Goal: Transaction & Acquisition: Purchase product/service

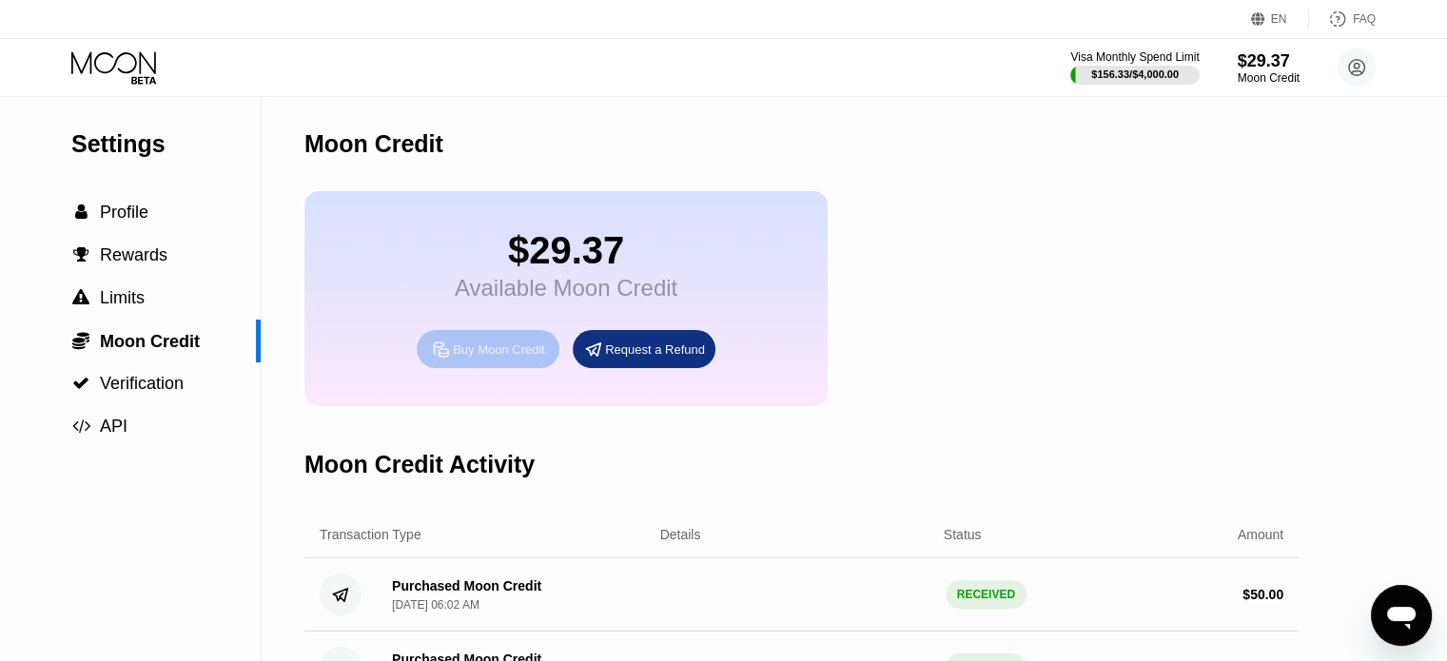
click at [491, 358] on div "Buy Moon Credit" at bounding box center [499, 350] width 92 height 16
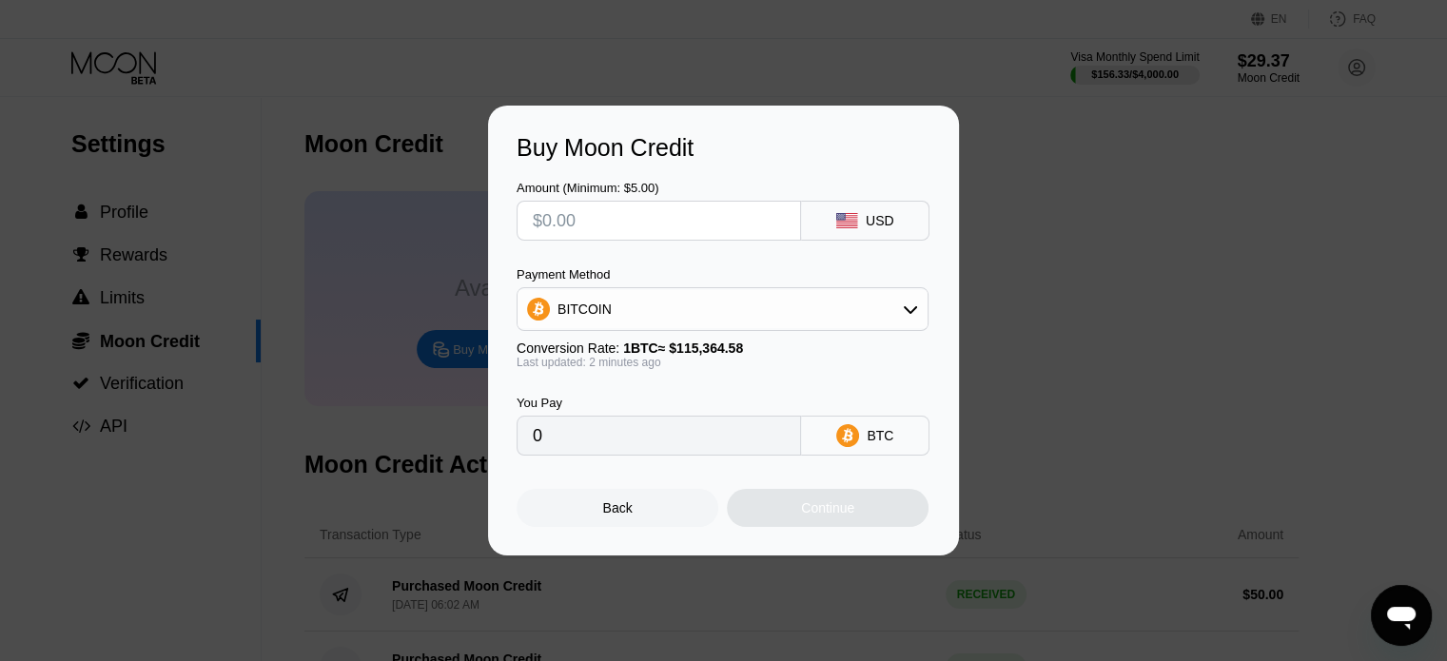
click at [651, 222] on input "text" at bounding box center [659, 221] width 252 height 38
click at [657, 220] on input "text" at bounding box center [659, 221] width 252 height 38
click at [913, 308] on icon at bounding box center [910, 309] width 15 height 15
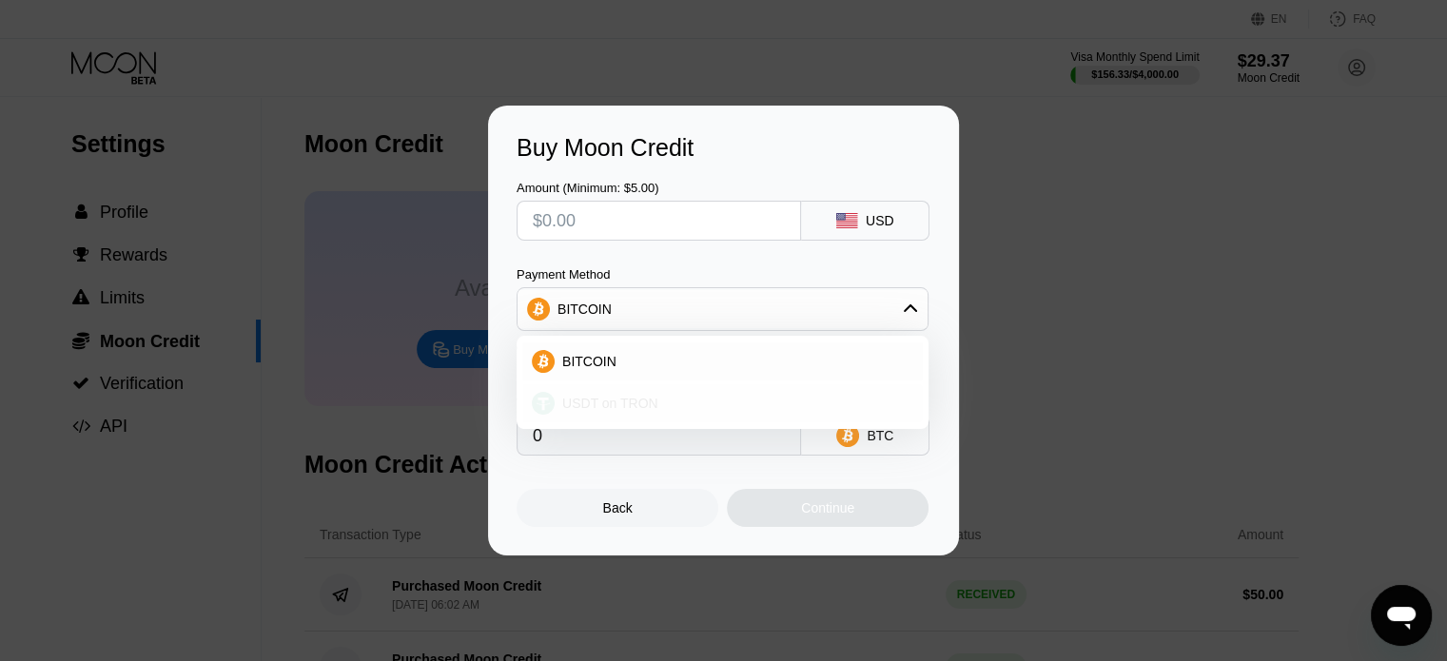
click at [615, 395] on div "USDT on TRON" at bounding box center [722, 403] width 401 height 38
type input "0.00"
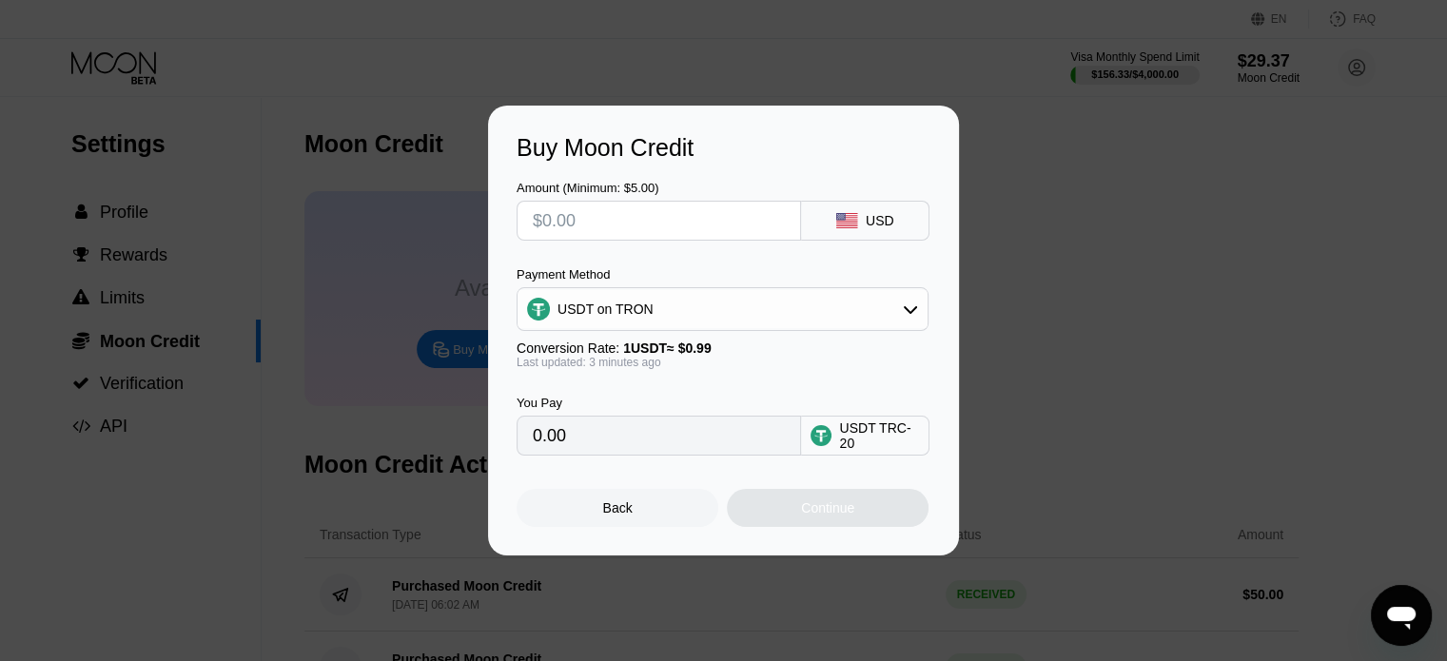
click at [892, 447] on div "USDT TRC-20" at bounding box center [879, 436] width 80 height 30
drag, startPoint x: 864, startPoint y: 442, endPoint x: 726, endPoint y: 429, distance: 138.6
click at [860, 442] on div "USDT TRC-20" at bounding box center [879, 436] width 80 height 30
click at [720, 429] on input "0.00" at bounding box center [659, 436] width 252 height 38
click at [698, 435] on input "0.00" at bounding box center [659, 436] width 252 height 38
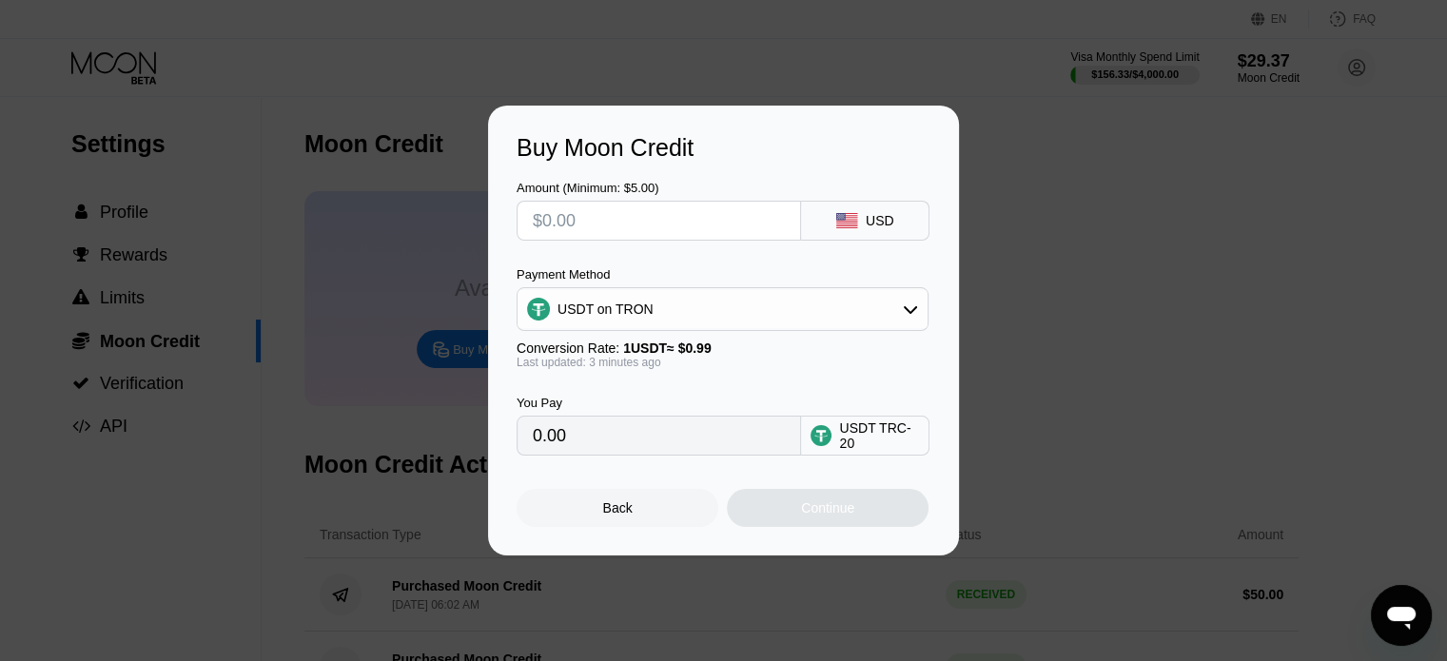
click at [603, 225] on input "text" at bounding box center [659, 221] width 252 height 38
click at [660, 514] on div "Back" at bounding box center [618, 508] width 202 height 38
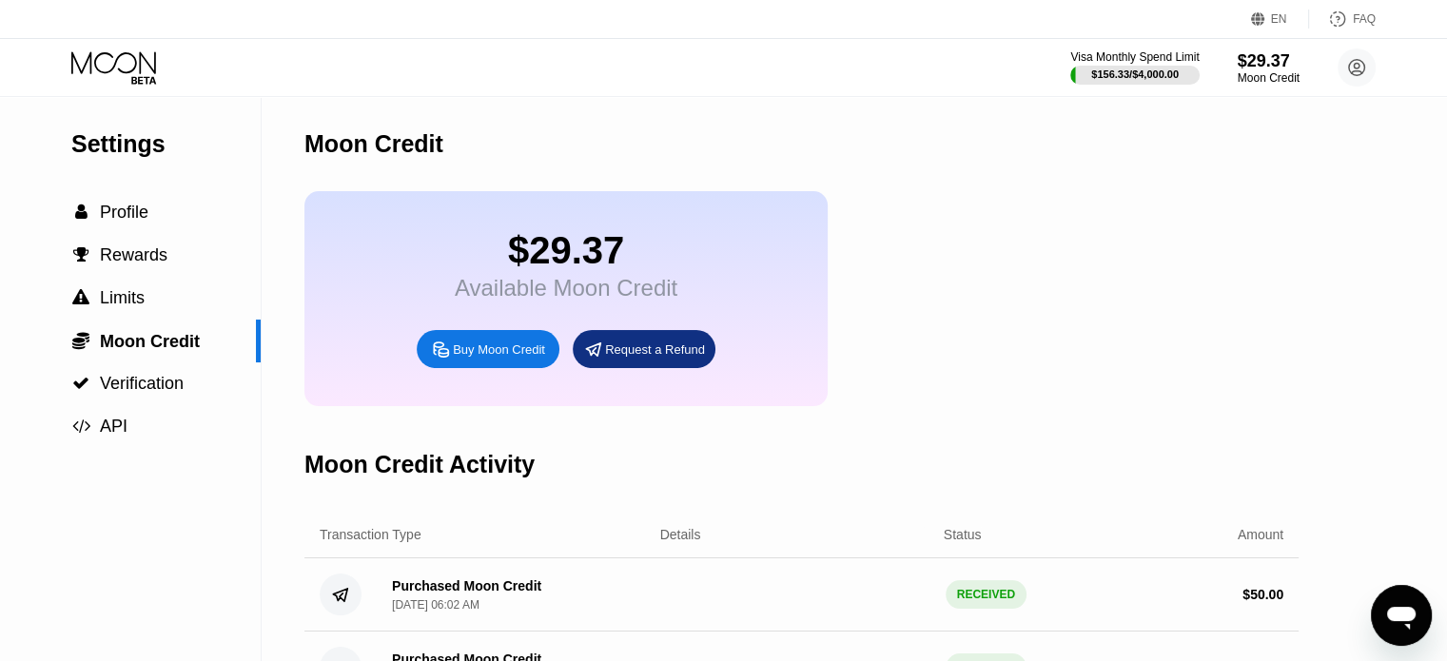
click at [488, 354] on div "Buy Moon Credit" at bounding box center [488, 349] width 143 height 38
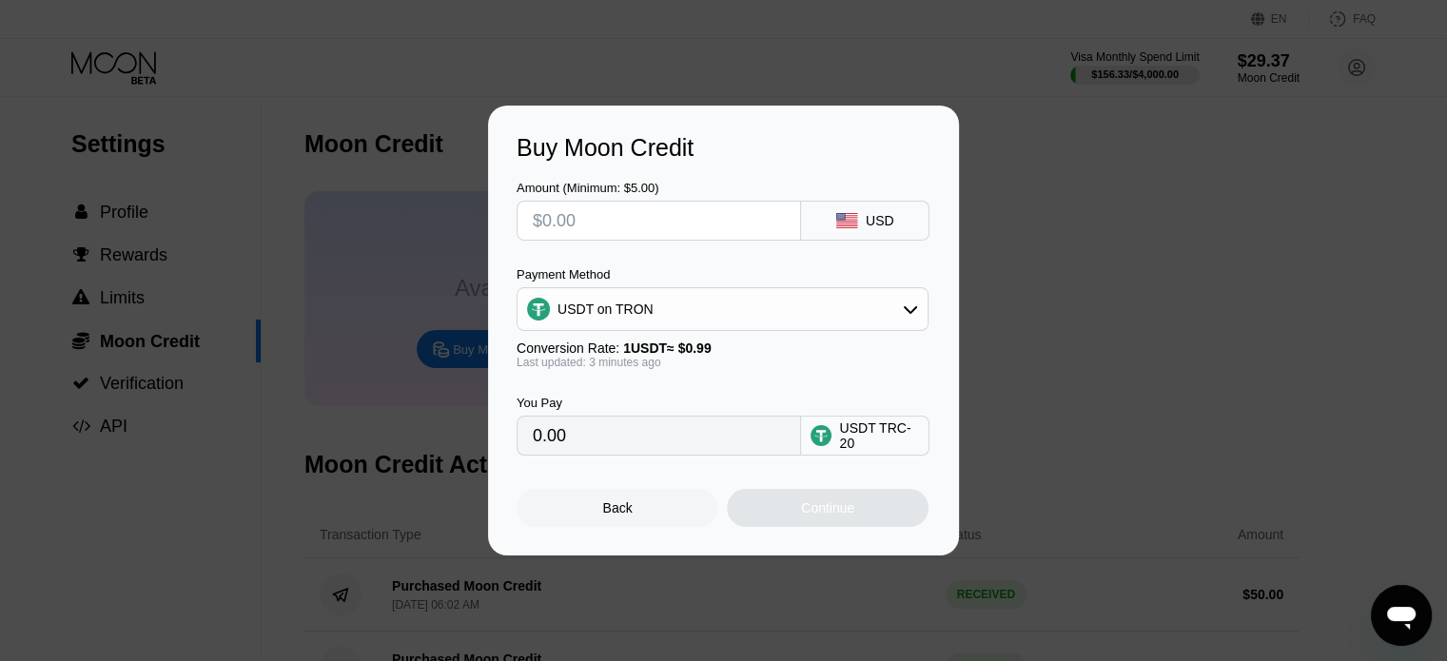
click at [644, 211] on input "text" at bounding box center [659, 221] width 252 height 38
click at [852, 307] on div "USDT on TRON" at bounding box center [723, 309] width 410 height 38
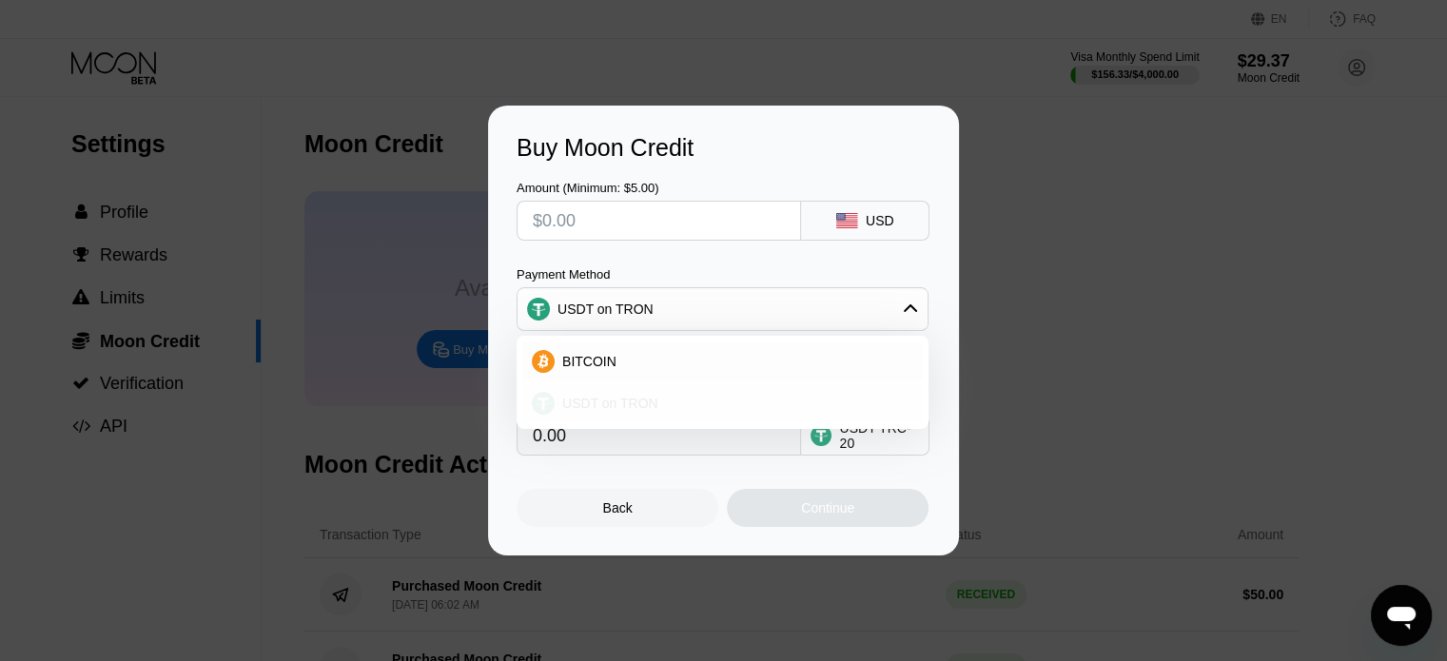
click at [652, 398] on div "USDT on TRON" at bounding box center [734, 403] width 359 height 15
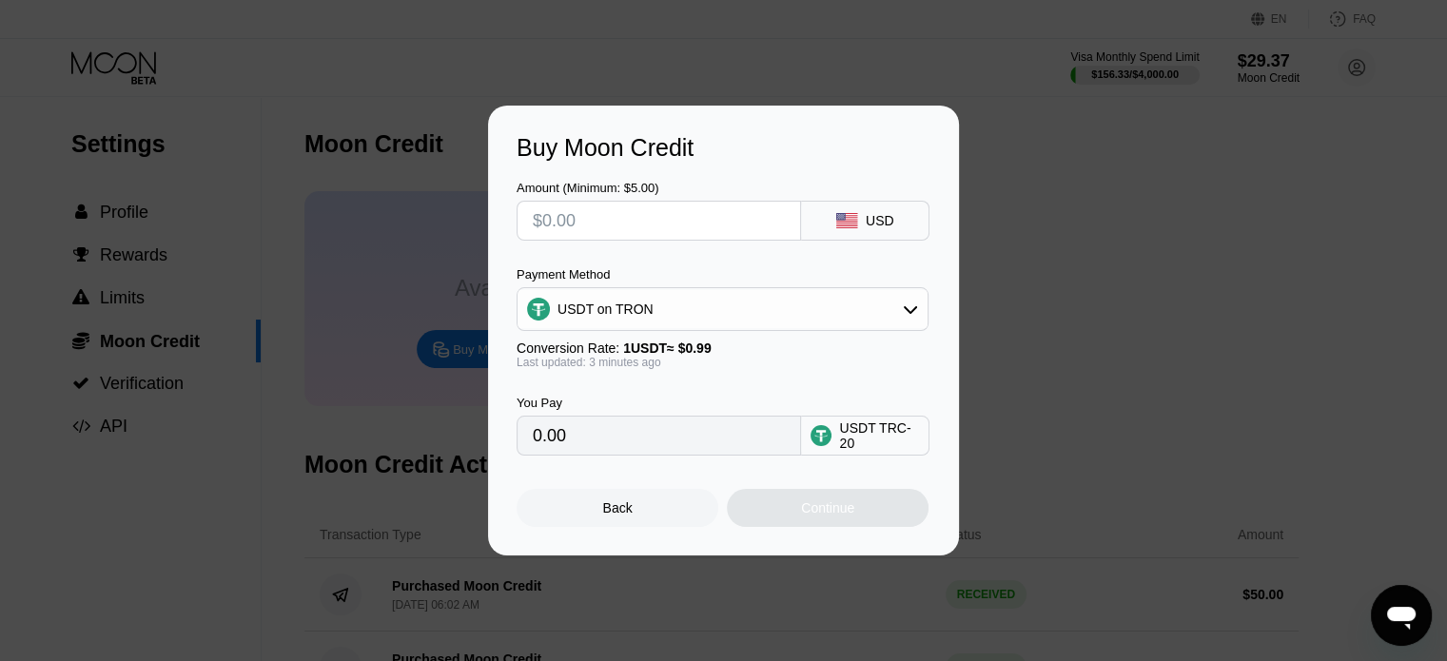
click at [865, 441] on div "USDT TRC-20" at bounding box center [879, 436] width 80 height 30
click at [620, 223] on input "text" at bounding box center [659, 221] width 252 height 38
type input "$2"
type input "2.02"
type input "$29"
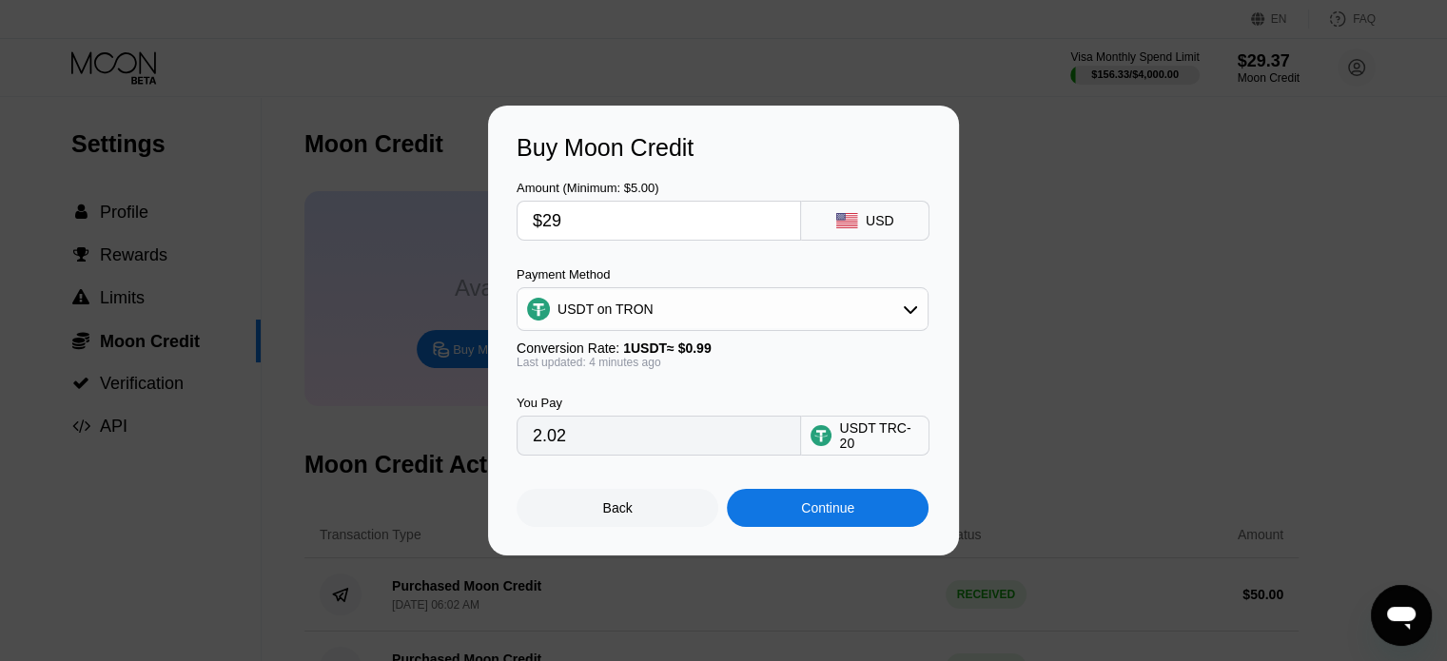
type input "29.29"
type input "$29"
click at [828, 516] on div "Continue" at bounding box center [827, 507] width 53 height 15
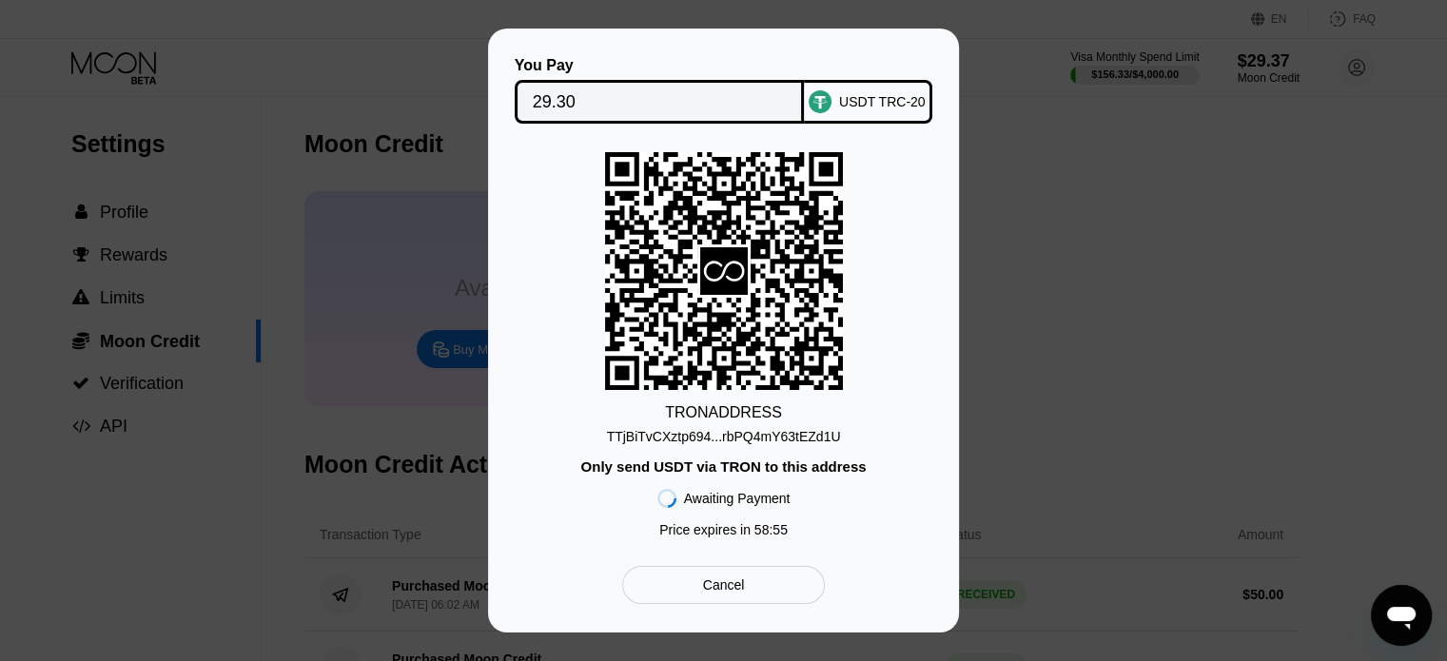
click at [729, 436] on div "TTjBiTvCXztp694...rbPQ4mY63tEZd1U" at bounding box center [724, 436] width 234 height 15
drag, startPoint x: 729, startPoint y: 436, endPoint x: 738, endPoint y: 441, distance: 11.1
click at [730, 436] on div "TTjBiTvCXztp694...rbPQ4mY63tEZd1U" at bounding box center [724, 436] width 234 height 15
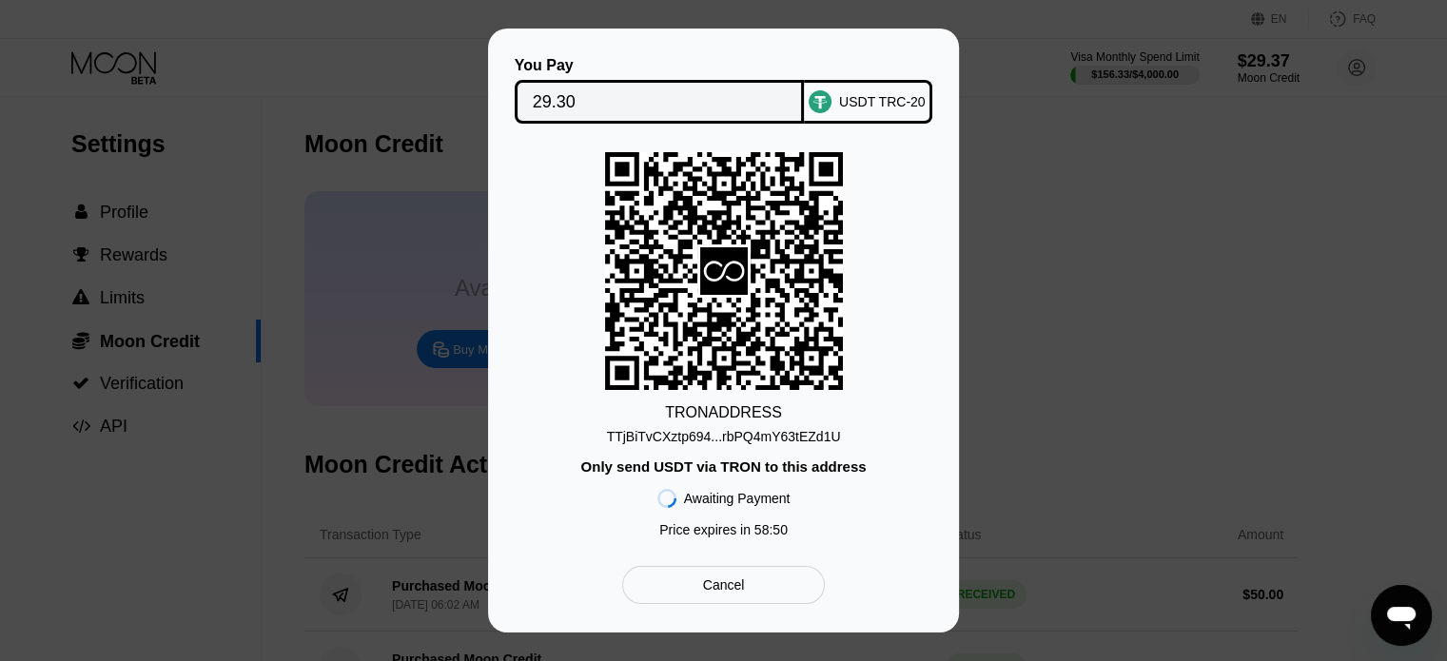
click at [761, 40] on div "You Pay 29.30 USDT TRC-20 TRON ADDRESS TTjBiTvCXztp694...rbPQ4mY63tEZd1U Only s…" at bounding box center [723, 331] width 471 height 604
click at [711, 594] on div "Cancel" at bounding box center [724, 585] width 42 height 17
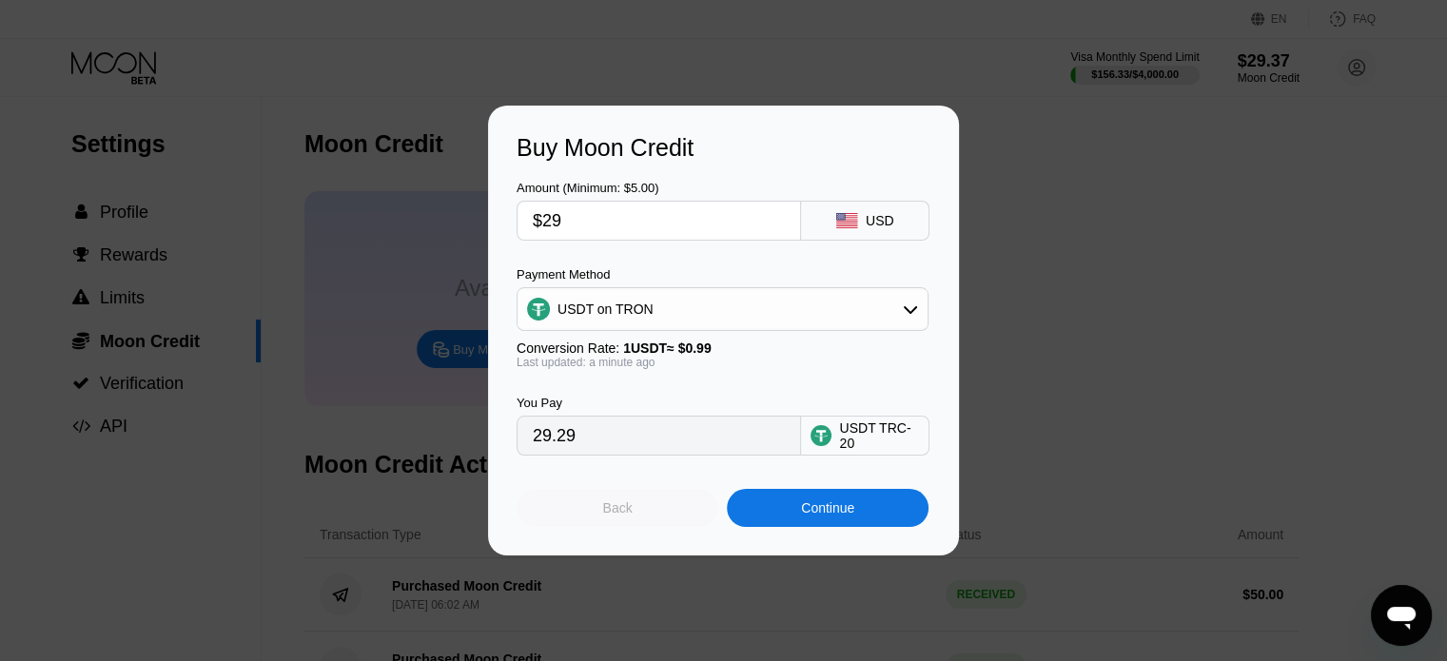
drag, startPoint x: 609, startPoint y: 533, endPoint x: 617, endPoint y: 528, distance: 9.8
click at [611, 527] on div "Back" at bounding box center [618, 508] width 202 height 38
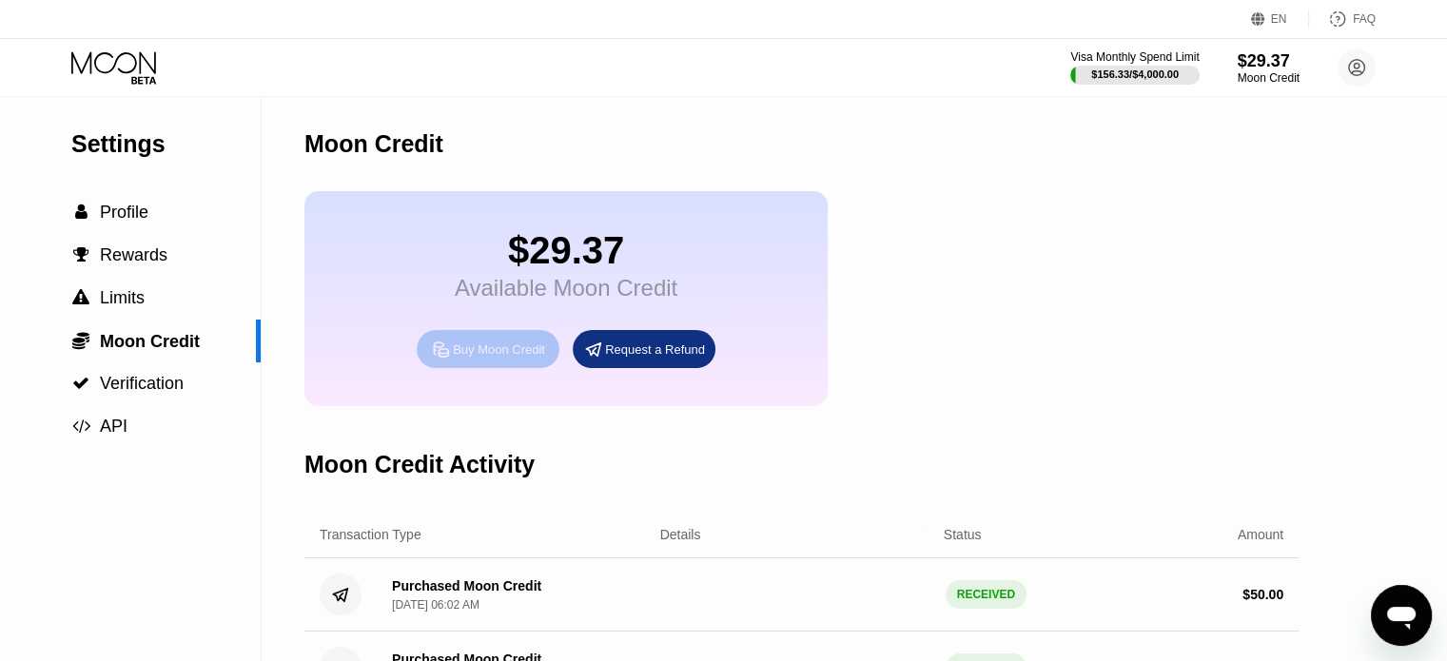
click at [487, 358] on div "Buy Moon Credit" at bounding box center [499, 350] width 92 height 16
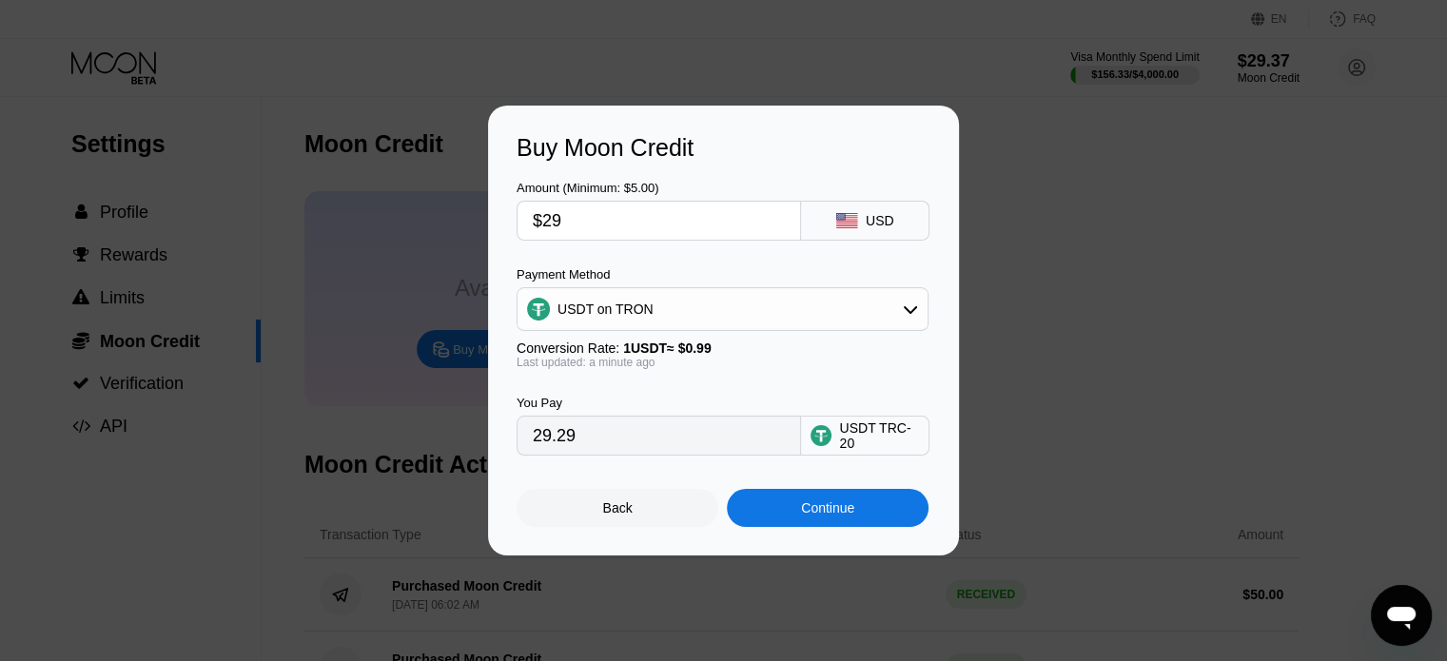
click at [591, 448] on input "29.29" at bounding box center [659, 436] width 252 height 38
click at [812, 514] on div "Continue" at bounding box center [827, 507] width 53 height 15
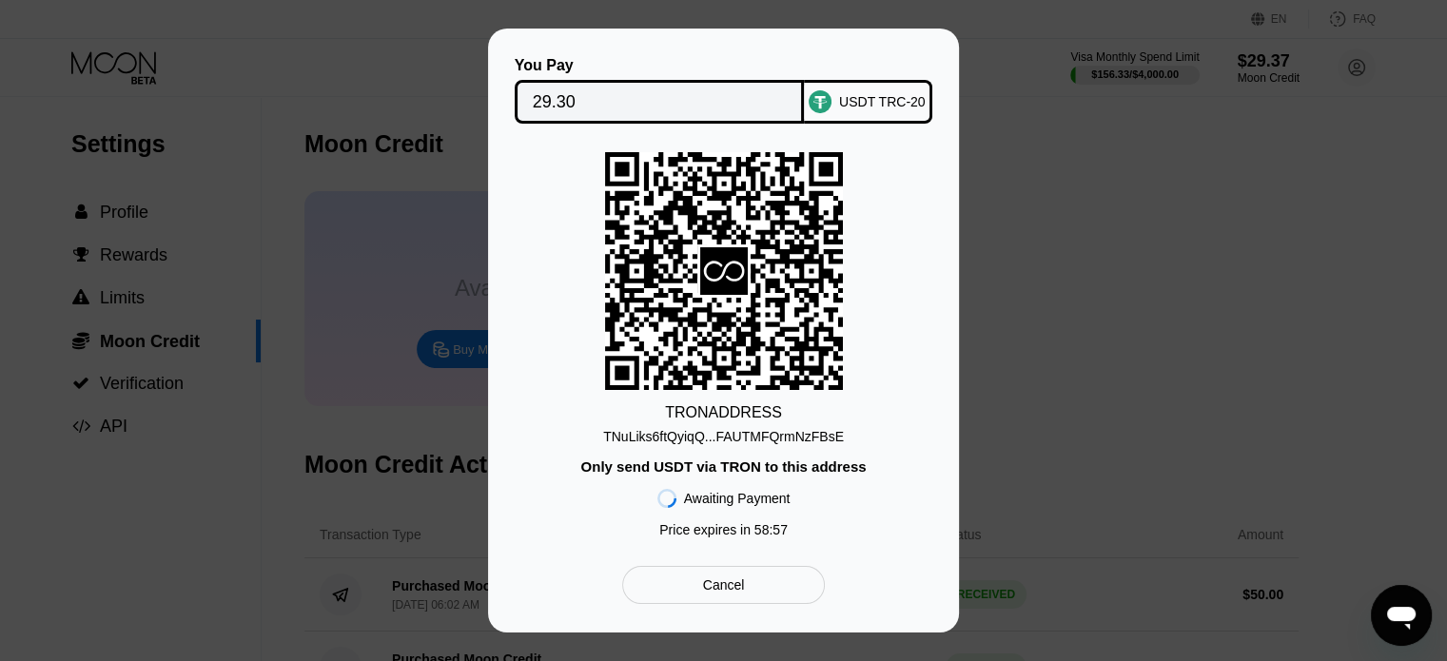
drag, startPoint x: 800, startPoint y: 463, endPoint x: 769, endPoint y: 462, distance: 31.4
click at [799, 463] on div "Only send USDT via TRON to this address" at bounding box center [722, 467] width 285 height 16
click at [750, 441] on div "TNuLiks6ftQyiqQ...FAUTMFQrmNzFBsE" at bounding box center [723, 436] width 241 height 15
click at [750, 439] on div "TNuLiks6ftQyiqQ...FAUTMFQrmNzFBsE" at bounding box center [723, 436] width 241 height 15
click at [750, 437] on div "TNuLiks6ftQyiqQ...FAUTMFQrmNzFBsE" at bounding box center [723, 436] width 241 height 15
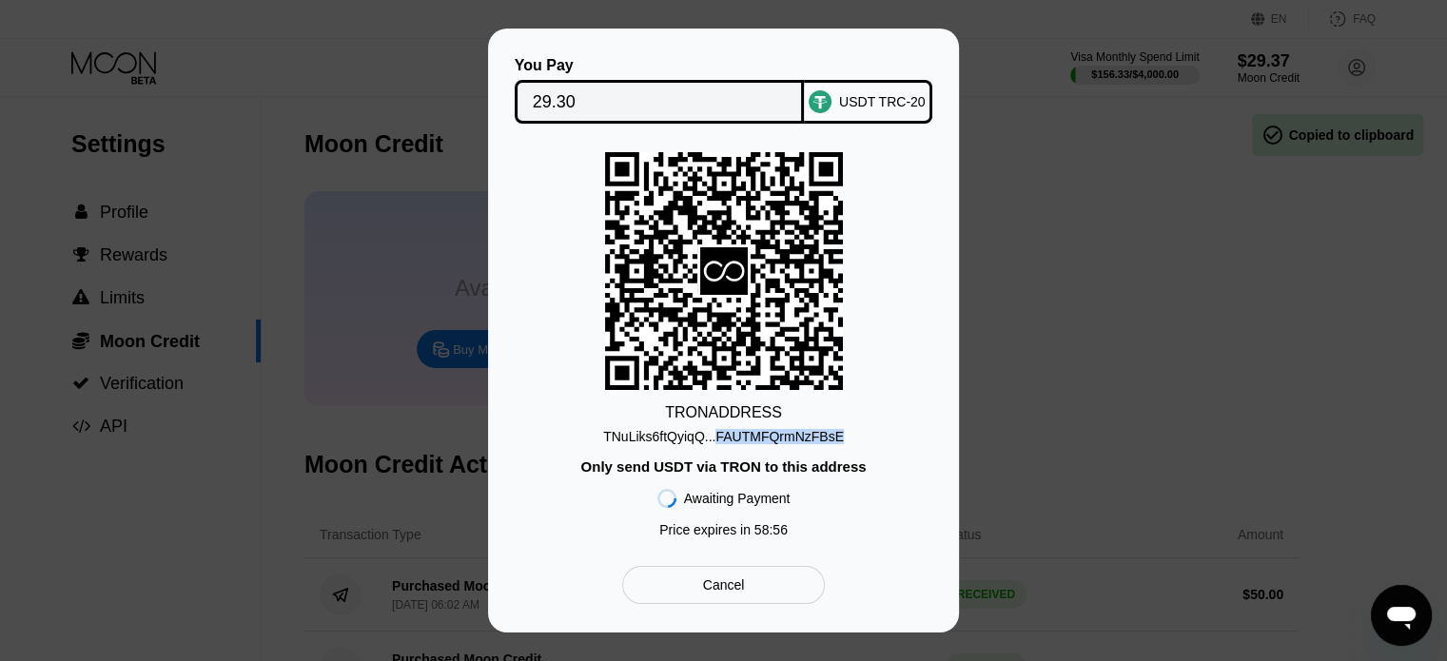
click at [750, 436] on div "TNuLiks6ftQyiqQ...FAUTMFQrmNzFBsE" at bounding box center [723, 436] width 241 height 15
click at [879, 369] on div "TRON ADDRESS TNuLiks6ftQyiqQ...FAUTMFQrmNzFBsE Only send USDT via TRON to this …" at bounding box center [724, 349] width 414 height 395
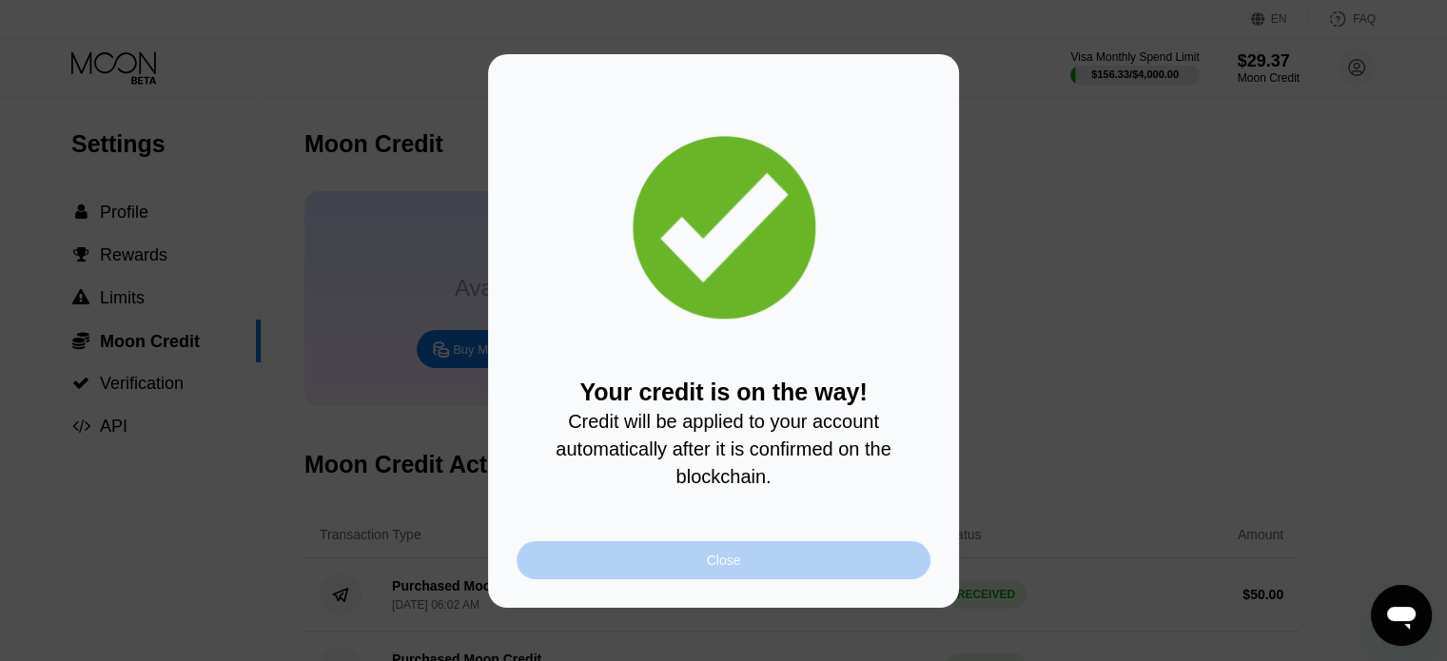
click at [746, 568] on div "Close" at bounding box center [724, 560] width 414 height 38
